Goal: Navigation & Orientation: Find specific page/section

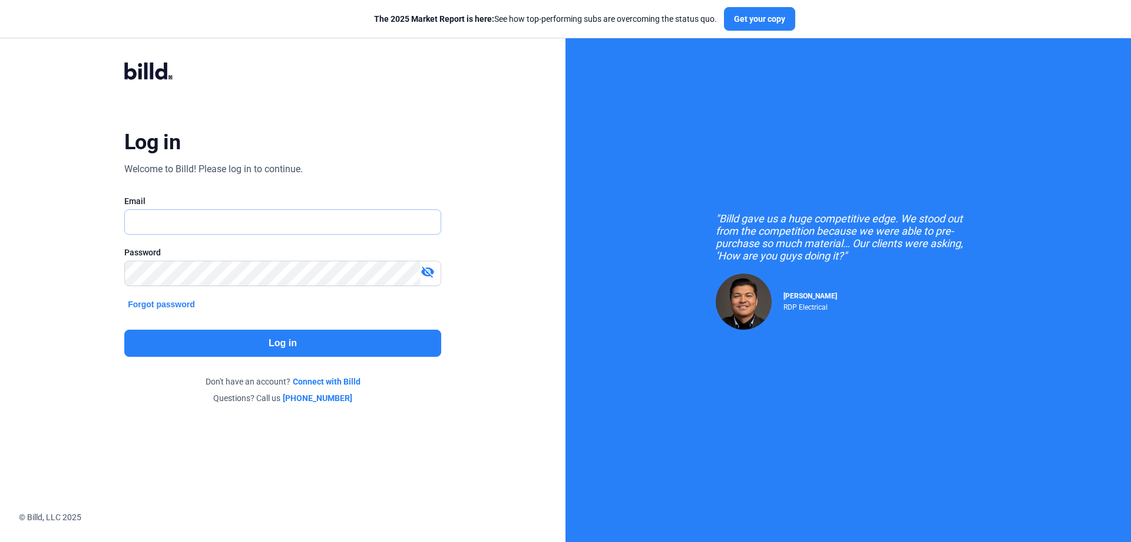
type input "[PERSON_NAME][EMAIL_ADDRESS][DOMAIN_NAME]"
click at [235, 339] on button "Log in" at bounding box center [282, 342] width 317 height 27
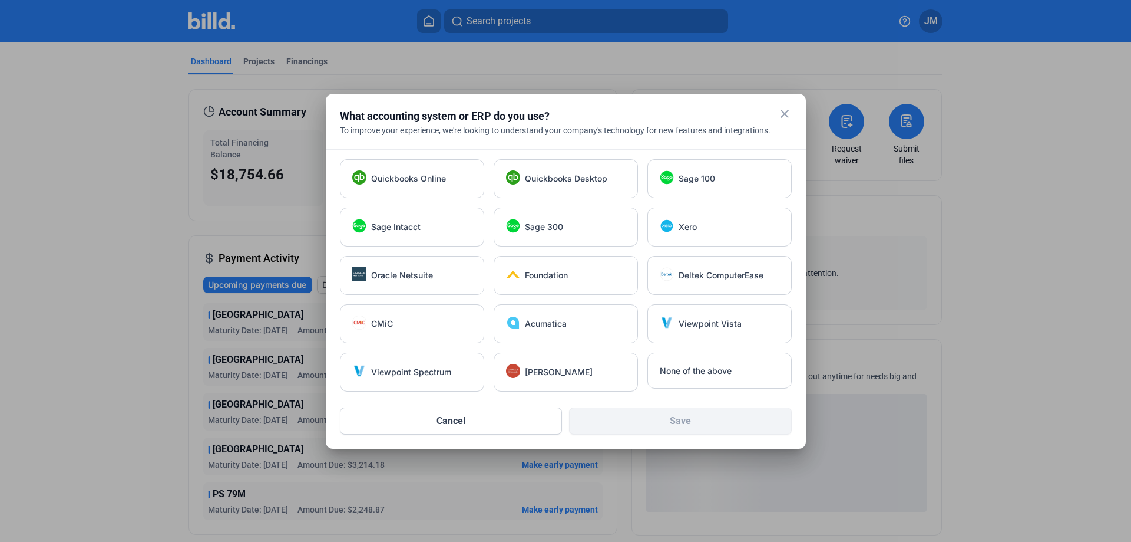
click at [780, 118] on mat-icon "close" at bounding box center [785, 114] width 14 height 14
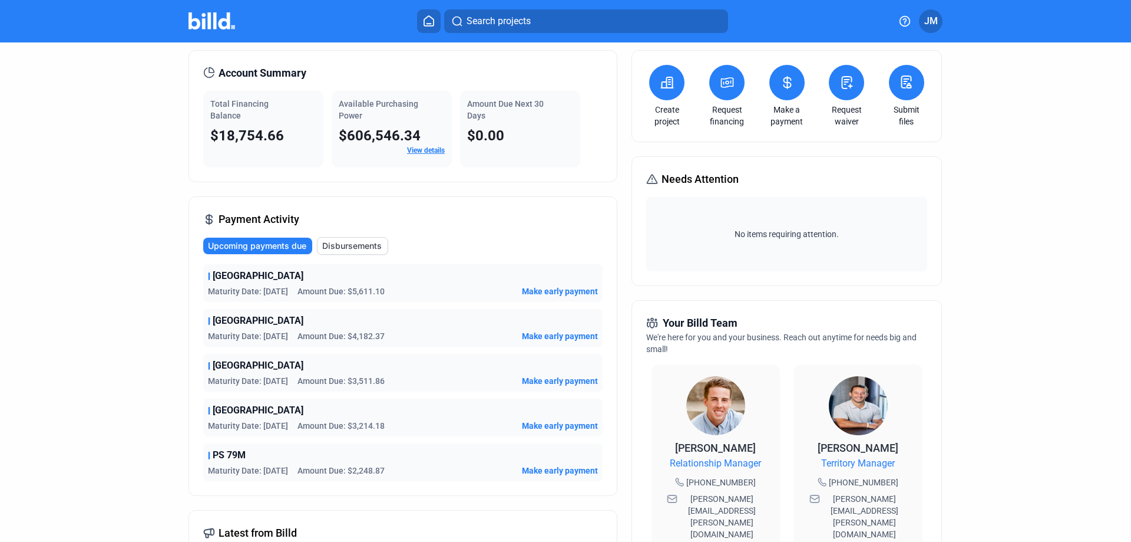
scroll to position [59, 0]
